Goal: Transaction & Acquisition: Purchase product/service

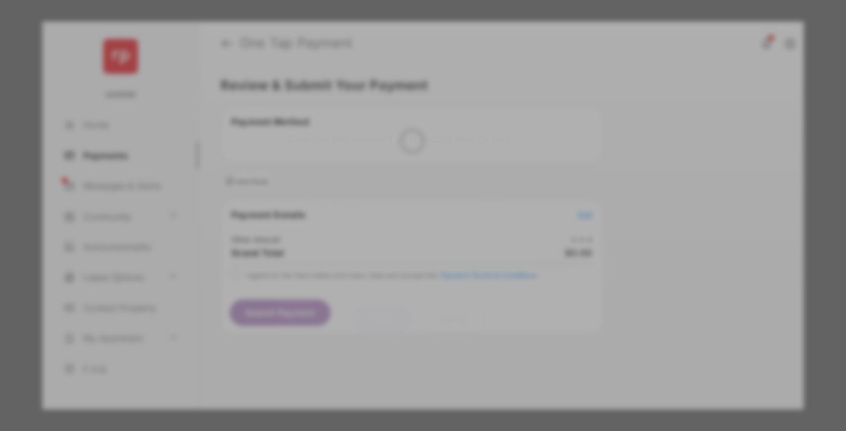
click at [401, 194] on div "Other Amount" at bounding box center [401, 204] width 196 height 21
type input "****"
click at [382, 305] on button "Save" at bounding box center [382, 319] width 60 height 29
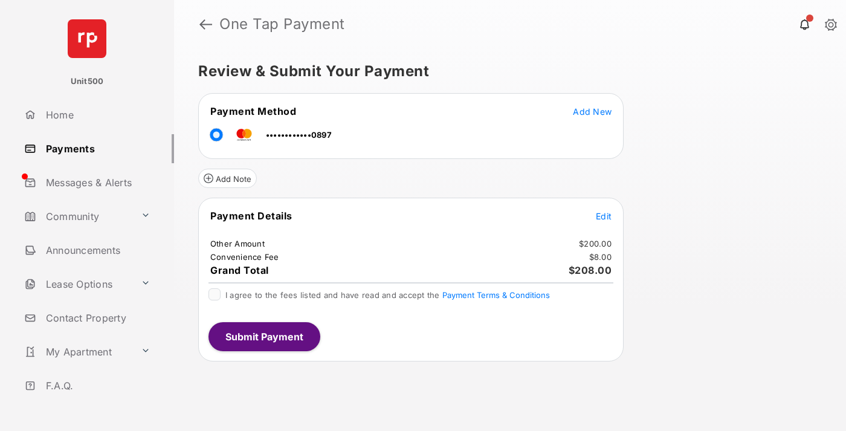
click at [604, 216] on span "Edit" at bounding box center [604, 216] width 16 height 10
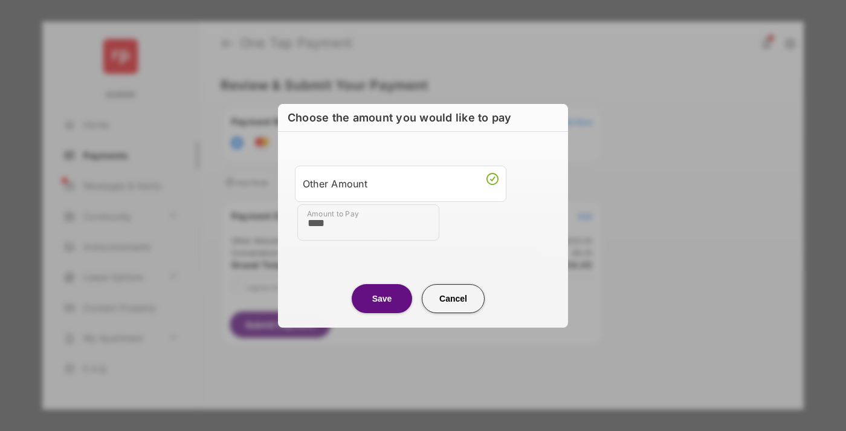
click at [382, 298] on button "Save" at bounding box center [382, 298] width 60 height 29
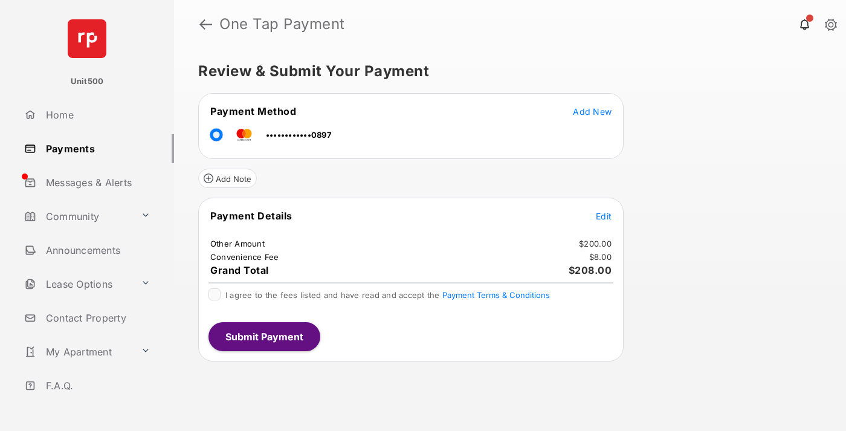
click at [263, 336] on button "Submit Payment" at bounding box center [264, 336] width 112 height 29
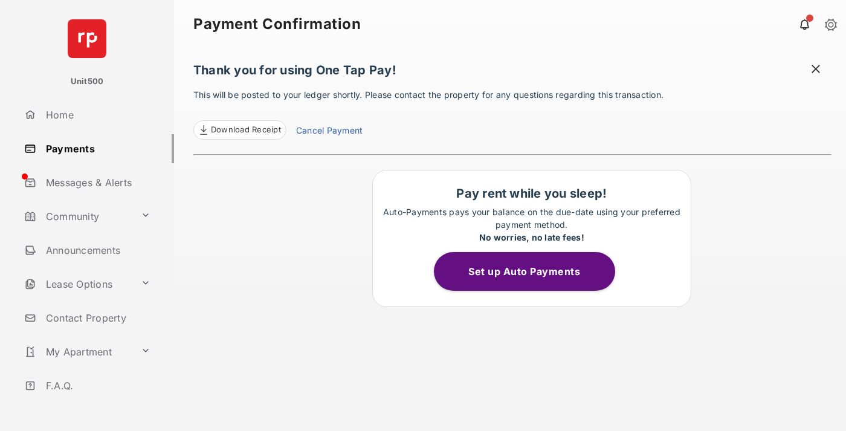
click at [816, 70] on span at bounding box center [816, 70] width 12 height 15
